Goal: Find contact information: Find contact information

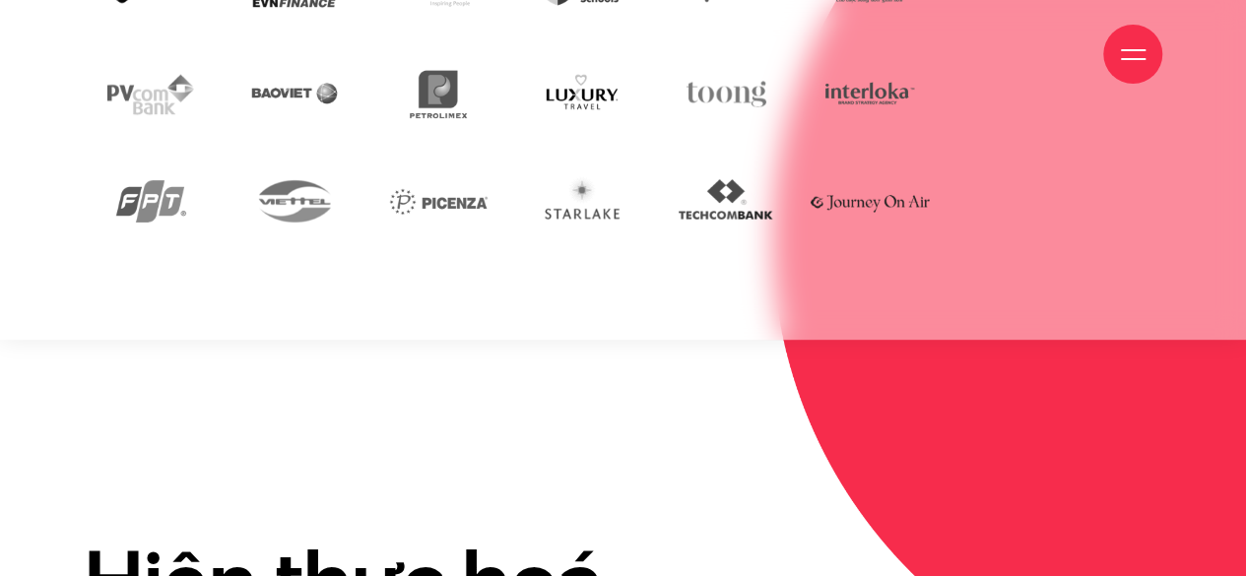
scroll to position [4502, 0]
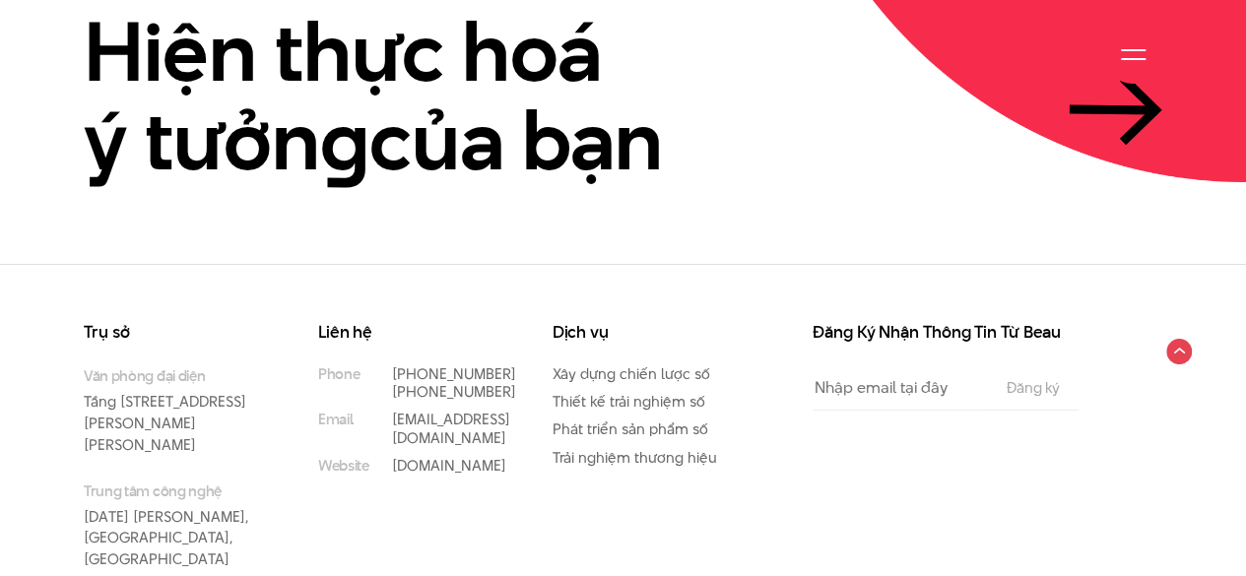
click at [475, 478] on div "Liên hệ Phone [PHONE_NUMBER] [PHONE_NUMBER] Email [EMAIL_ADDRESS][DOMAIN_NAME] …" at bounding box center [420, 472] width 234 height 296
click at [707, 497] on div "Dịch vụ Xây dựng chiến lược số Thiết kế trải nghiệm số Phát triển sản phẩm số T…" at bounding box center [655, 472] width 234 height 296
drag, startPoint x: 439, startPoint y: 312, endPoint x: 394, endPoint y: 291, distance: 50.2
click at [394, 365] on p "[PHONE_NUMBER]" at bounding box center [442, 374] width 101 height 18
copy link "[PHONE_NUMBER]"
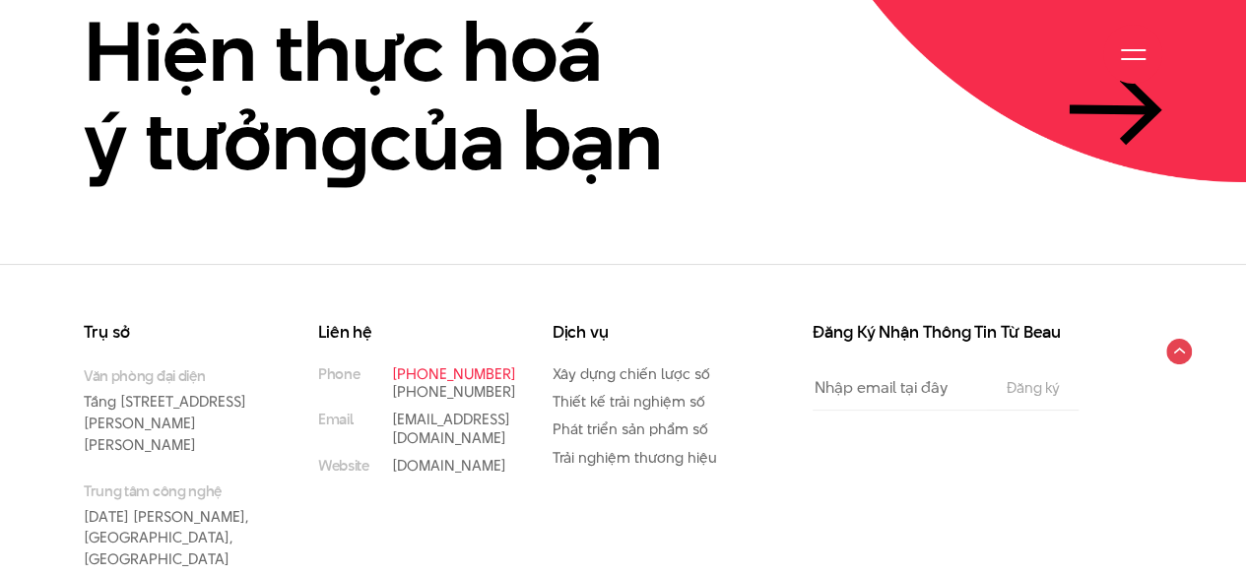
copy link "[PHONE_NUMBER]"
drag, startPoint x: 203, startPoint y: 545, endPoint x: 293, endPoint y: 557, distance: 90.4
copy p "Beau Agency"
click at [918, 441] on div "Đăng Ký Nhận Thông Tin Từ Beau Email The subscriber's email address. Đăng ký" at bounding box center [947, 472] width 352 height 296
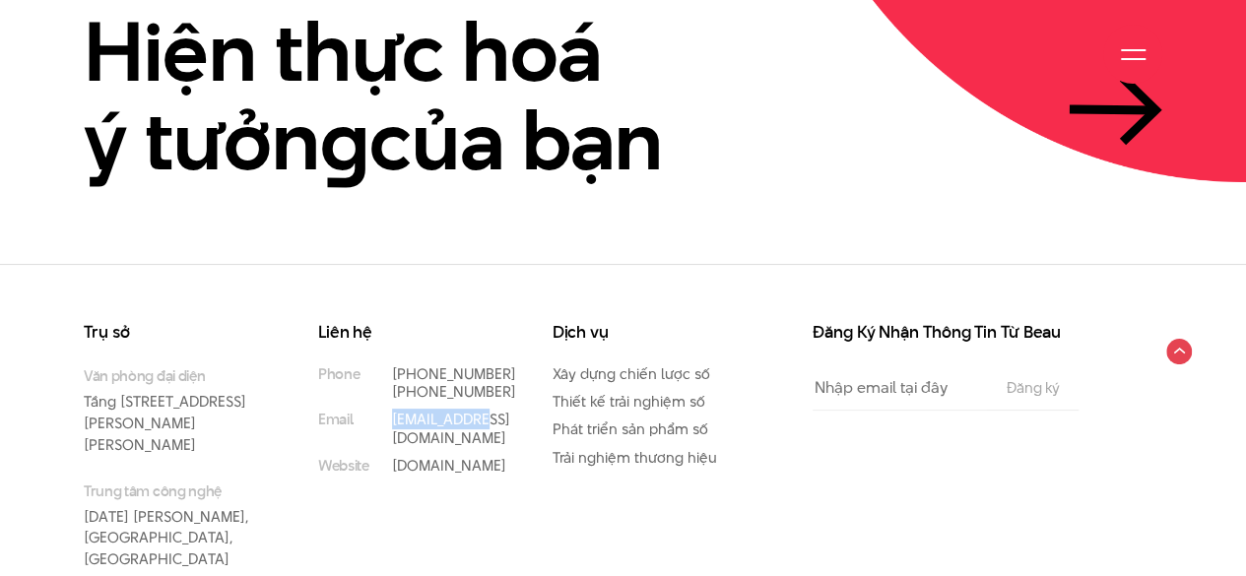
drag, startPoint x: 399, startPoint y: 371, endPoint x: 486, endPoint y: 376, distance: 86.8
click at [486, 411] on li "Email [EMAIL_ADDRESS][DOMAIN_NAME]" at bounding box center [405, 428] width 175 height 35
copy link "[EMAIL_ADDRESS][DOMAIN_NAME]"
